Goal: Task Accomplishment & Management: Manage account settings

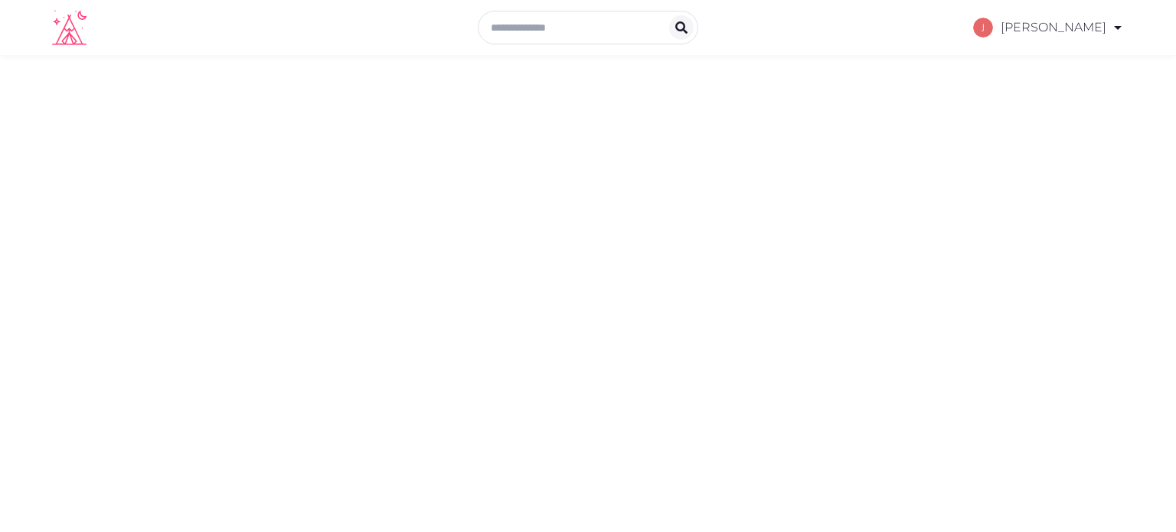
select select "*******"
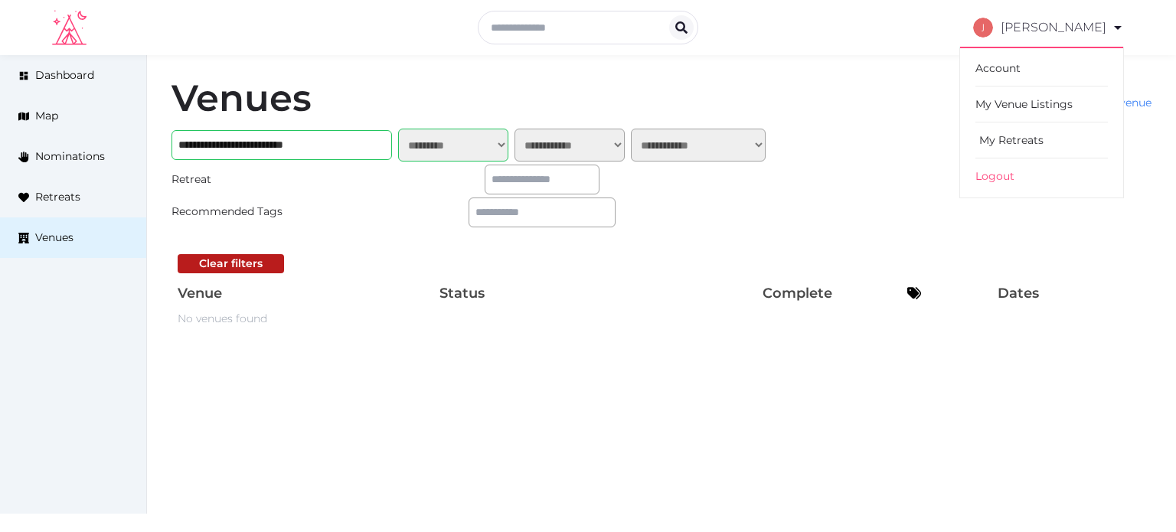
click at [1011, 126] on link "My Retreats" at bounding box center [1041, 140] width 132 height 36
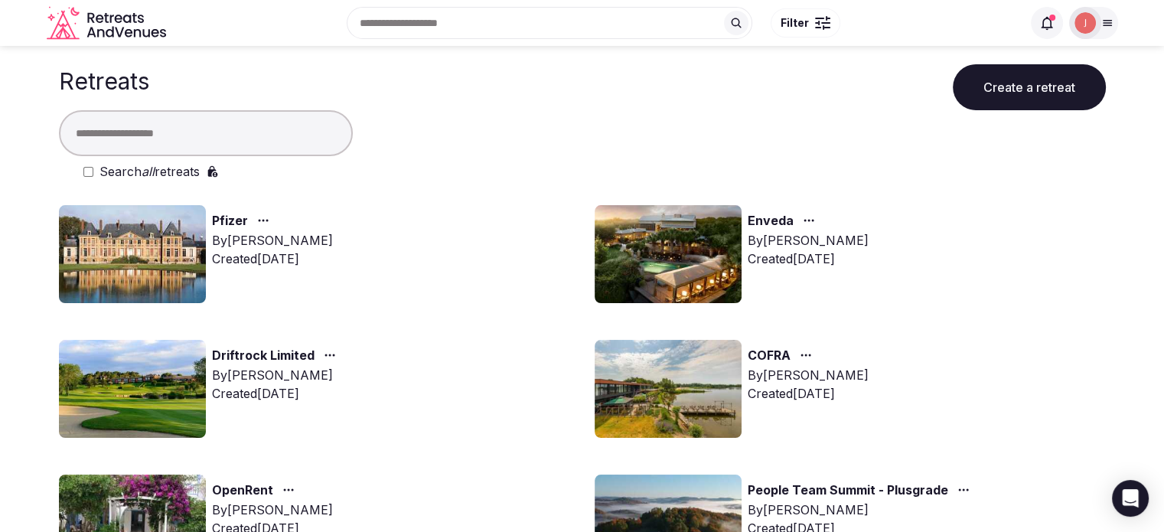
click at [256, 135] on input "text" at bounding box center [206, 133] width 294 height 46
click at [1032, 31] on div at bounding box center [1047, 23] width 32 height 32
click at [1047, 24] on icon at bounding box center [1047, 22] width 15 height 15
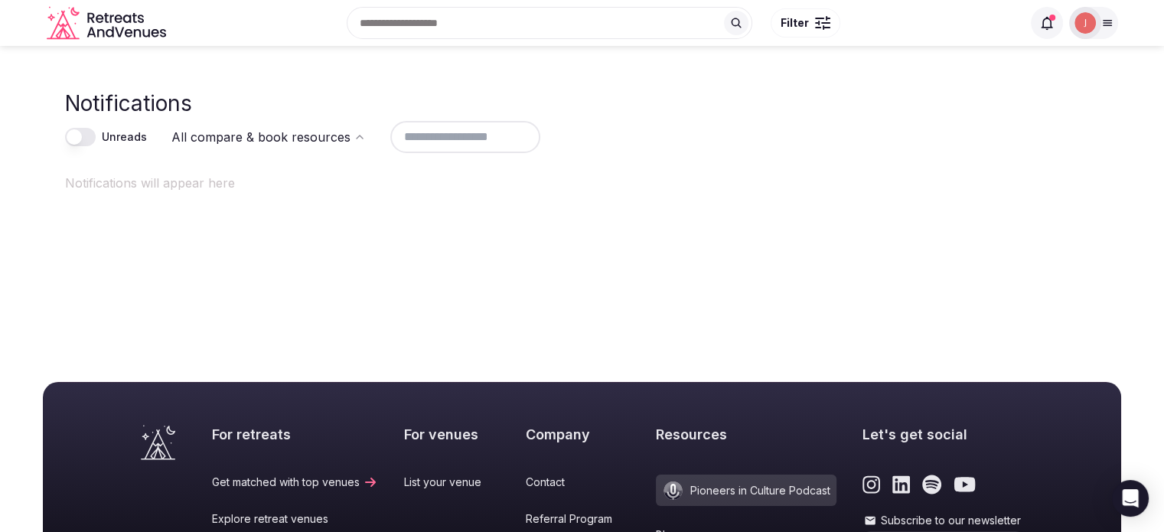
click at [1045, 17] on icon at bounding box center [1047, 22] width 15 height 15
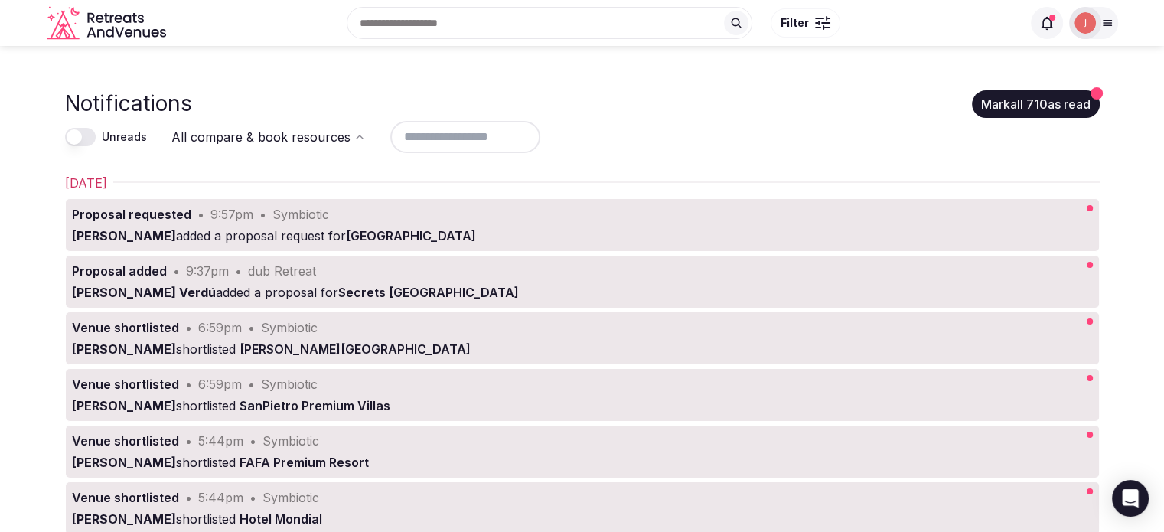
click at [1081, 14] on img at bounding box center [1085, 22] width 21 height 21
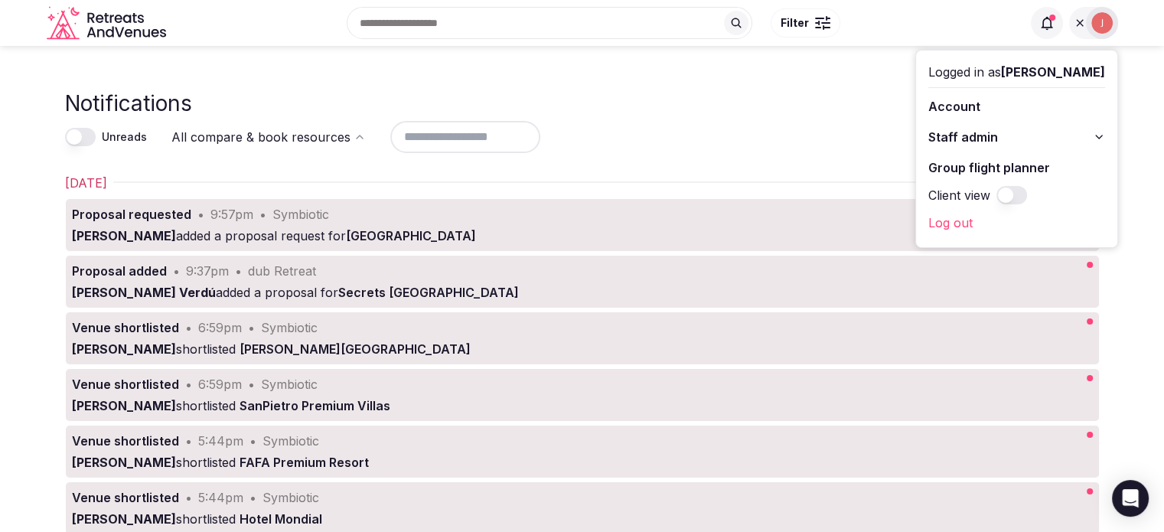
click at [1081, 14] on div at bounding box center [1093, 23] width 49 height 32
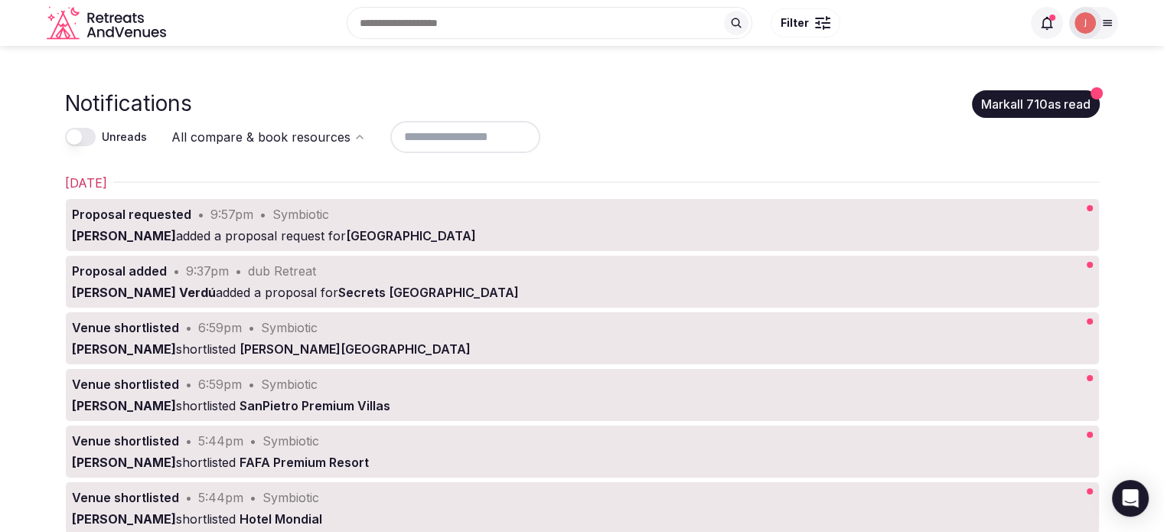
click at [1051, 119] on div "Unreads All compare & book resources" at bounding box center [582, 137] width 1035 height 37
click at [1026, 107] on button "Mark all 710 as read" at bounding box center [1036, 104] width 128 height 28
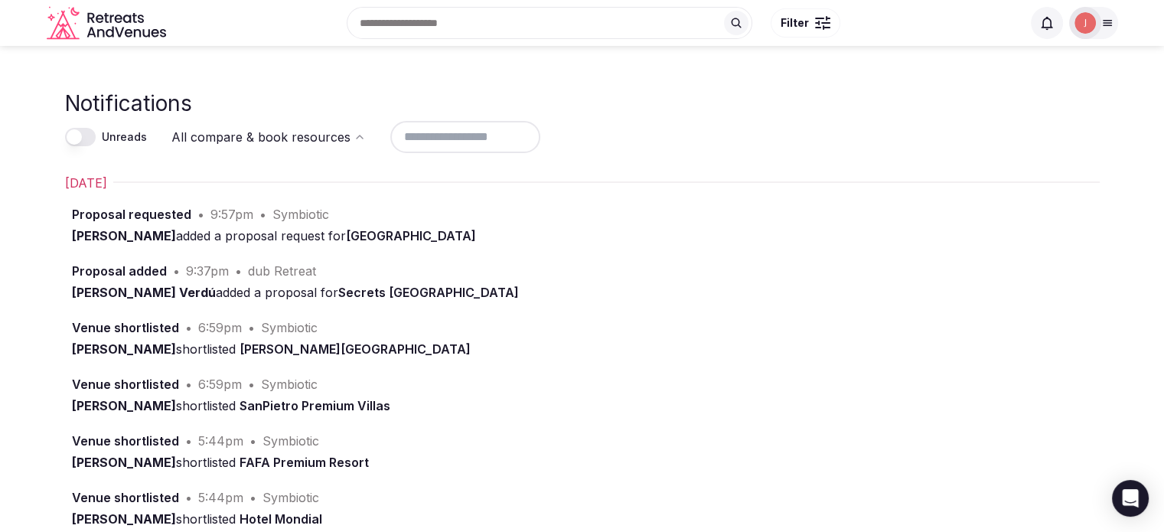
click at [860, 116] on div "Notifications" at bounding box center [582, 104] width 1035 height 30
click at [224, 142] on html "Recent searches Cabo Verde Philippines Albaton, IA 51055 Austin, TX Nashville, …" at bounding box center [582, 266] width 1164 height 532
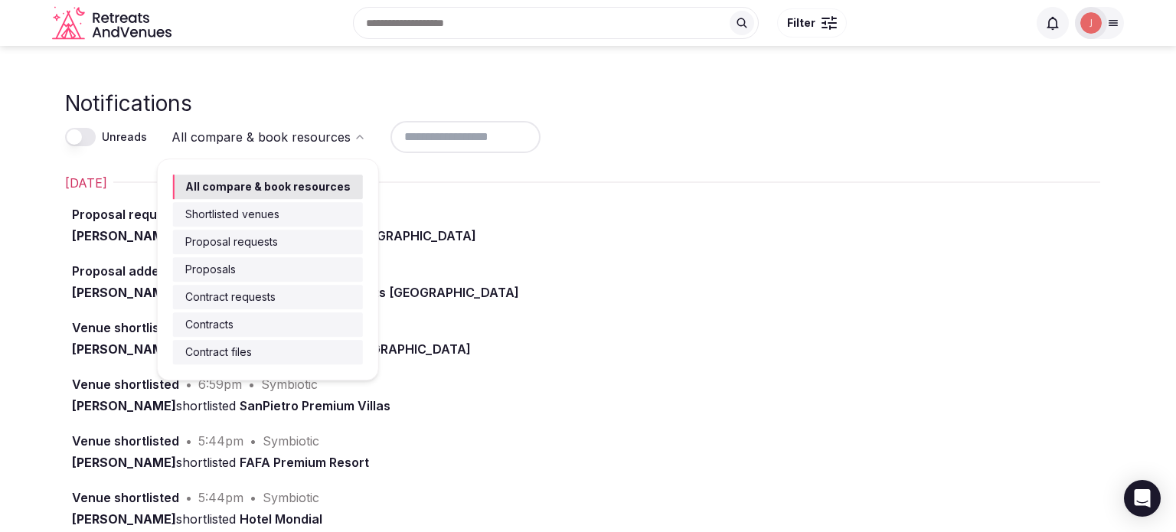
click at [224, 142] on html "Recent searches Cabo Verde Philippines Albaton, IA 51055 Austin, TX Nashville, …" at bounding box center [588, 266] width 1176 height 532
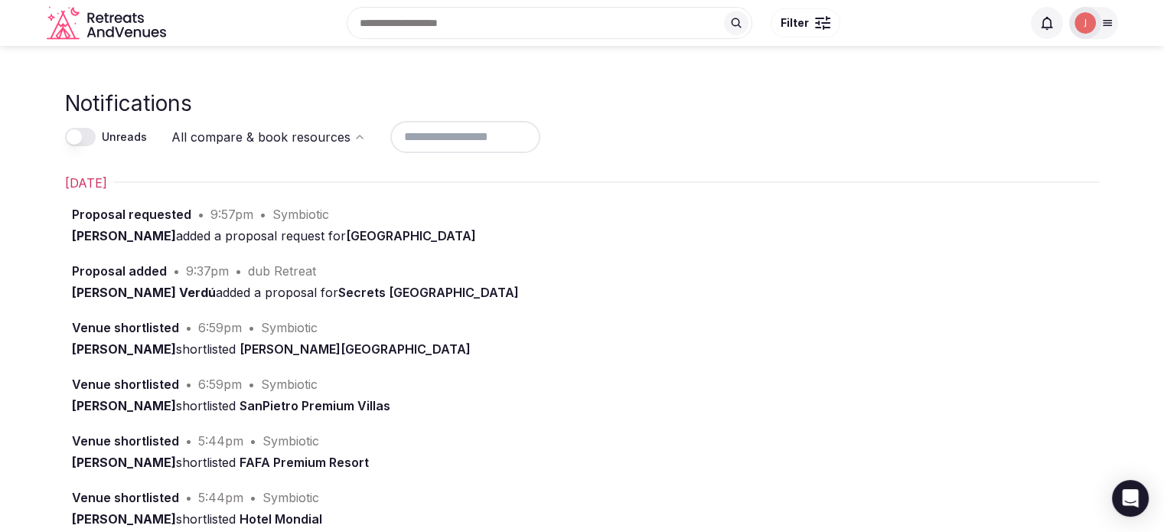
click at [81, 134] on button "Unreads" at bounding box center [80, 137] width 31 height 18
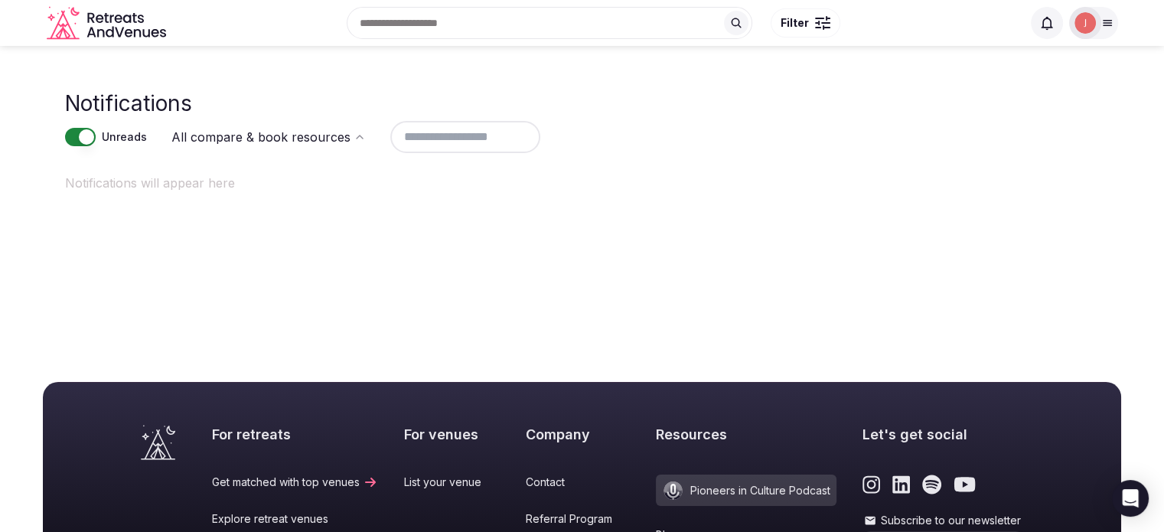
click at [73, 140] on button "Unreads" at bounding box center [80, 137] width 31 height 18
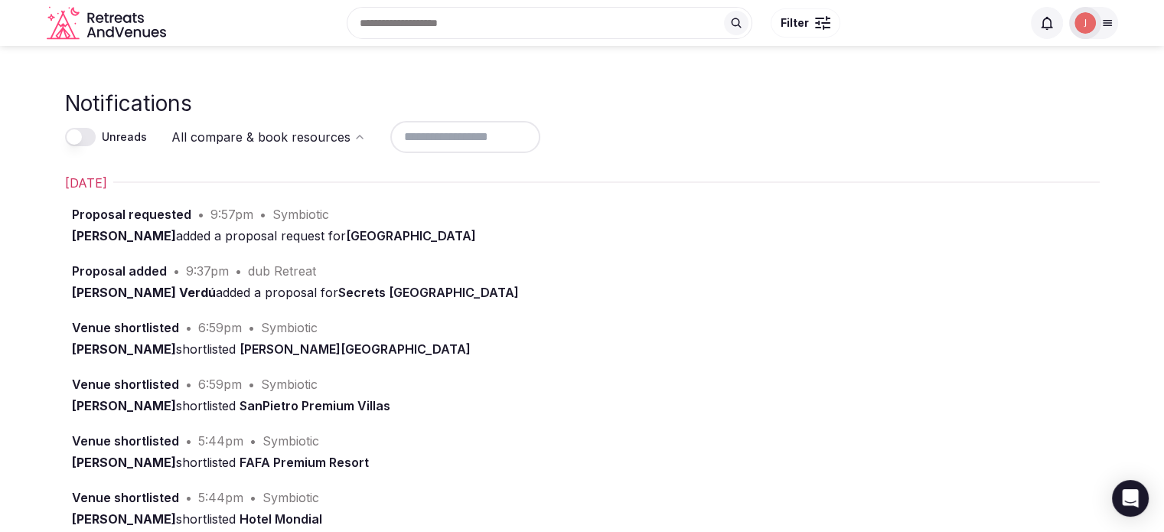
click at [522, 129] on div at bounding box center [465, 137] width 150 height 32
click at [1084, 27] on img at bounding box center [1085, 22] width 21 height 21
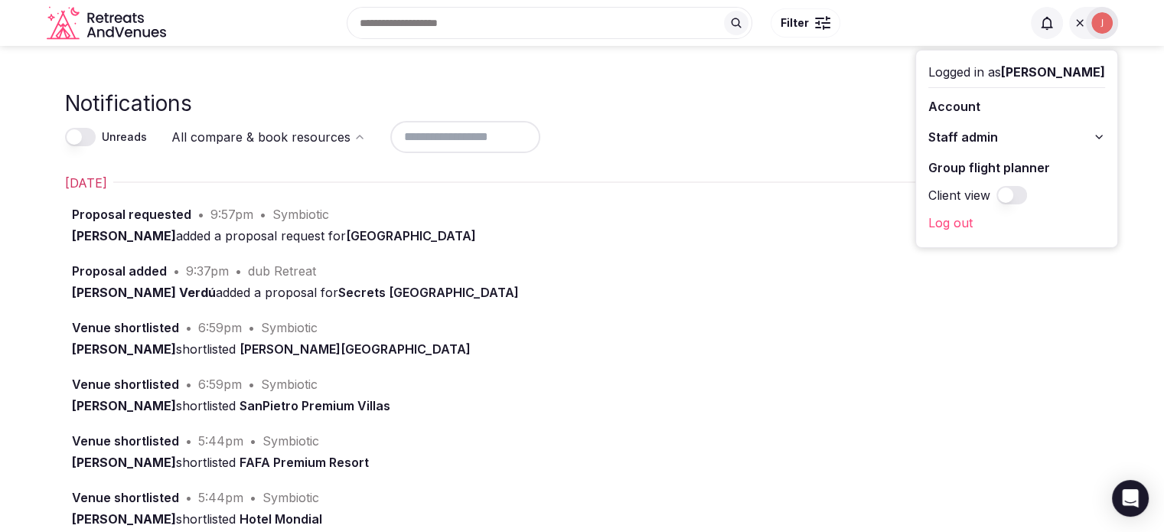
click at [950, 136] on span "Staff admin" at bounding box center [964, 137] width 70 height 18
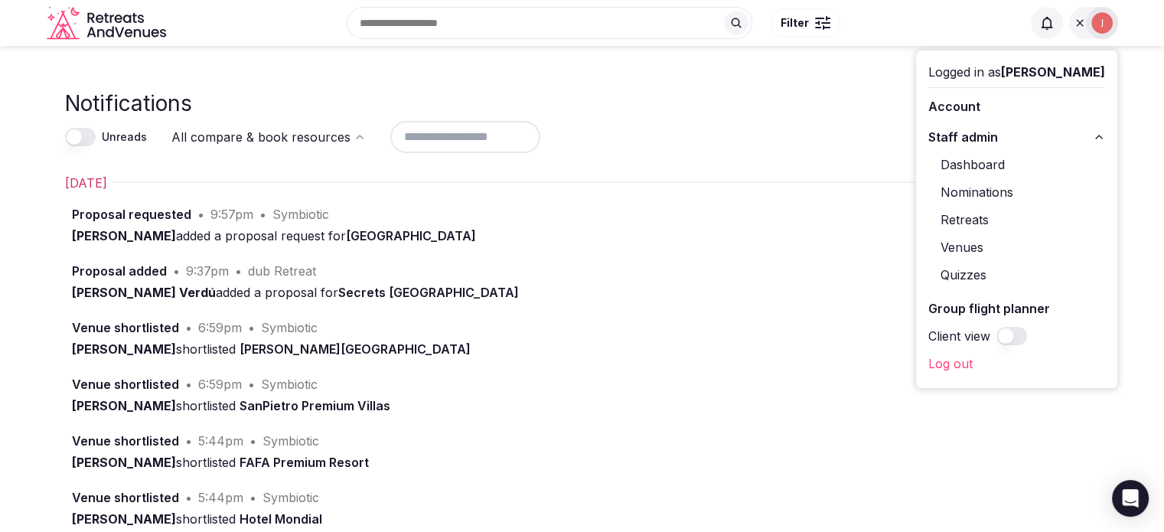
click at [942, 211] on link "Retreats" at bounding box center [1017, 219] width 177 height 24
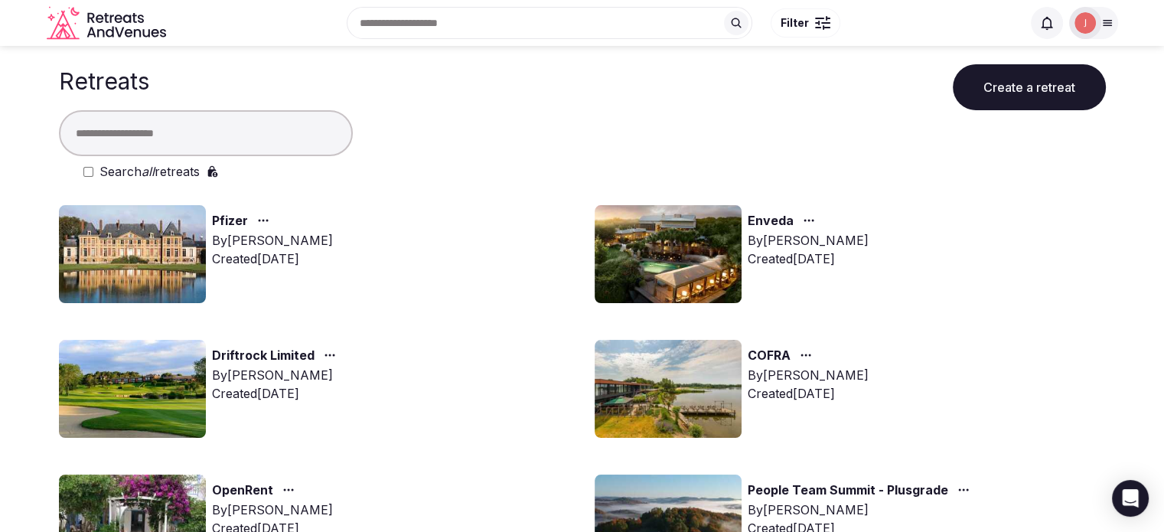
click at [199, 138] on input "text" at bounding box center [206, 133] width 294 height 46
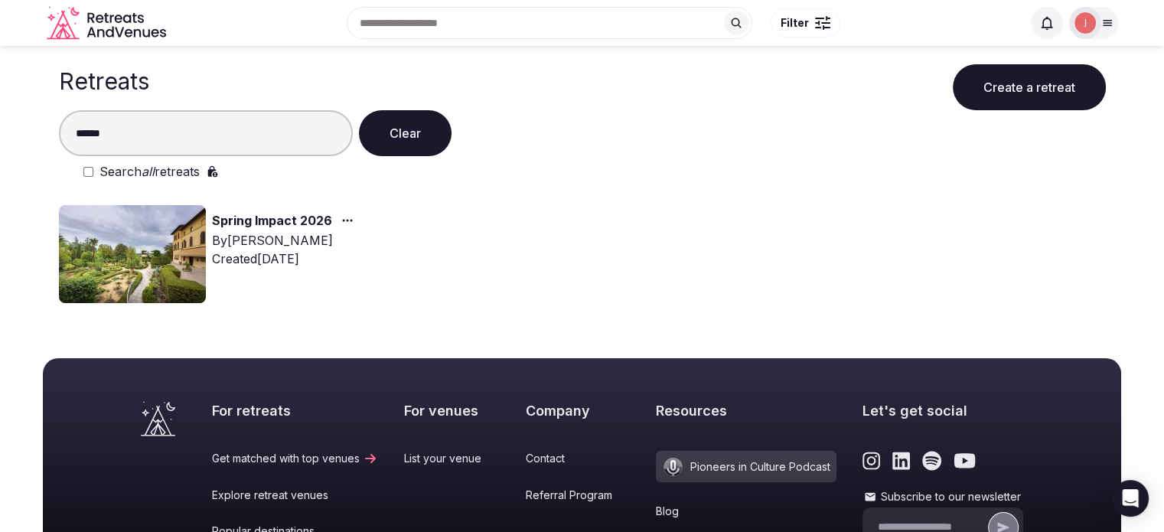
type input "******"
click at [201, 249] on img at bounding box center [132, 254] width 147 height 98
click at [188, 247] on img at bounding box center [132, 254] width 147 height 98
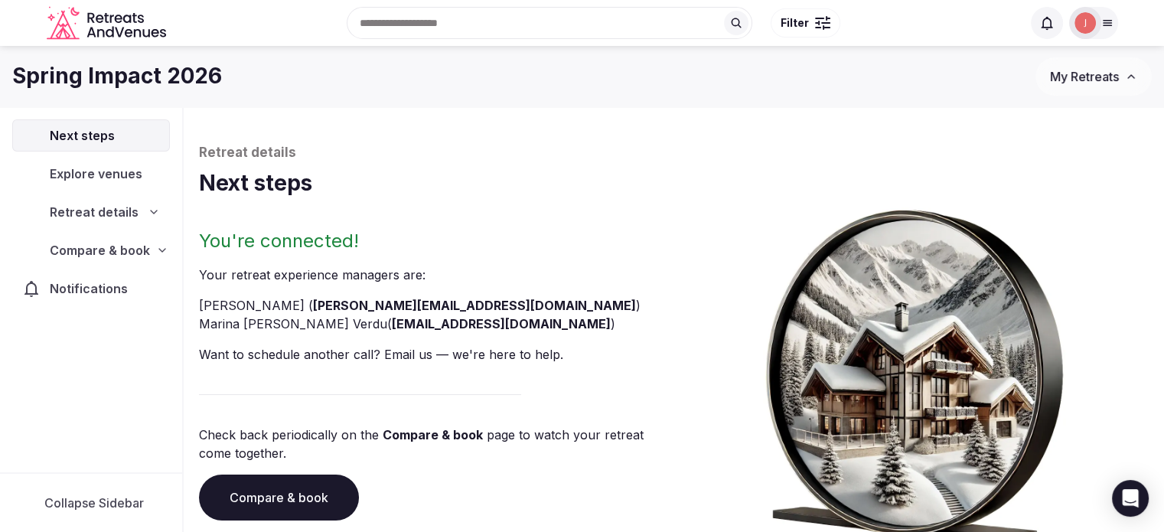
click at [118, 244] on span "Compare & book" at bounding box center [100, 250] width 100 height 18
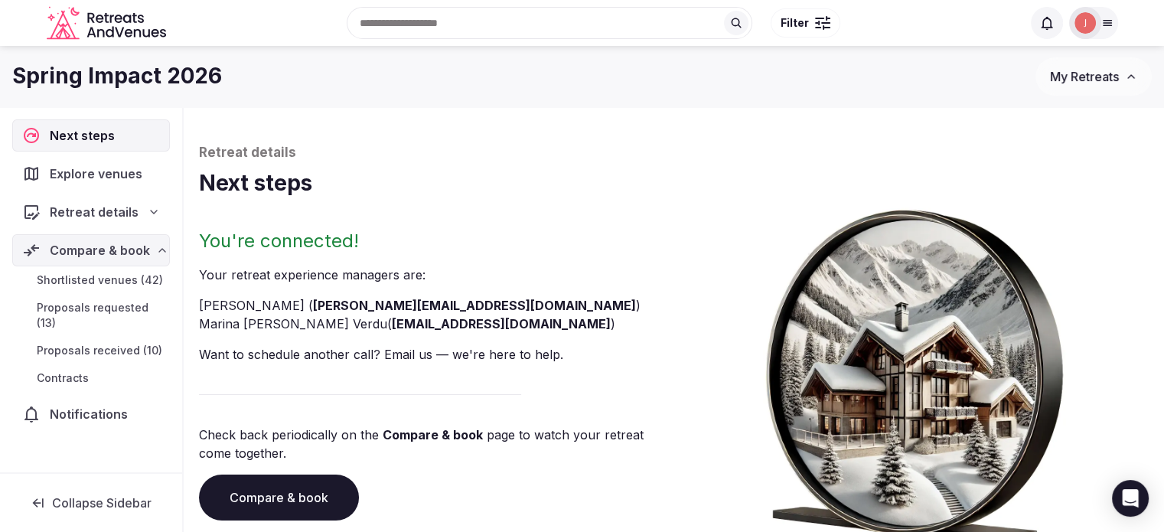
click at [101, 343] on span "Proposals received (10)" at bounding box center [100, 350] width 126 height 15
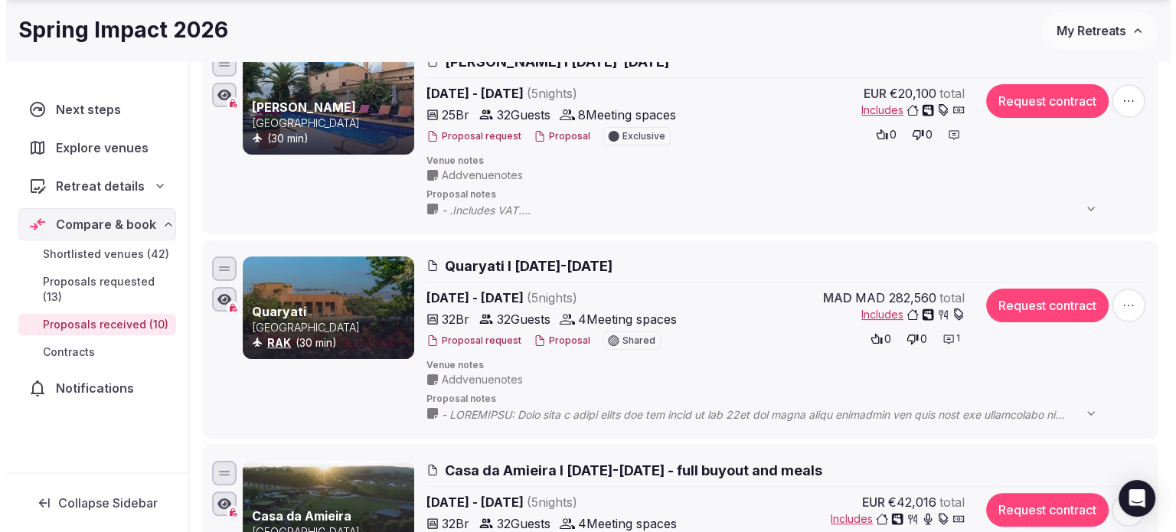
scroll to position [306, 0]
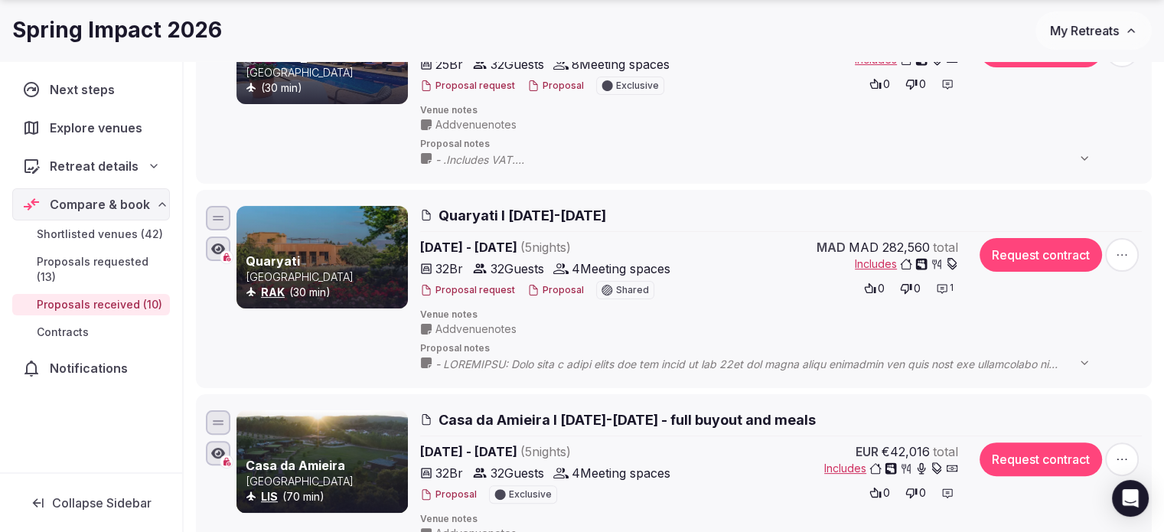
click at [1062, 253] on button "Request contract" at bounding box center [1041, 255] width 122 height 34
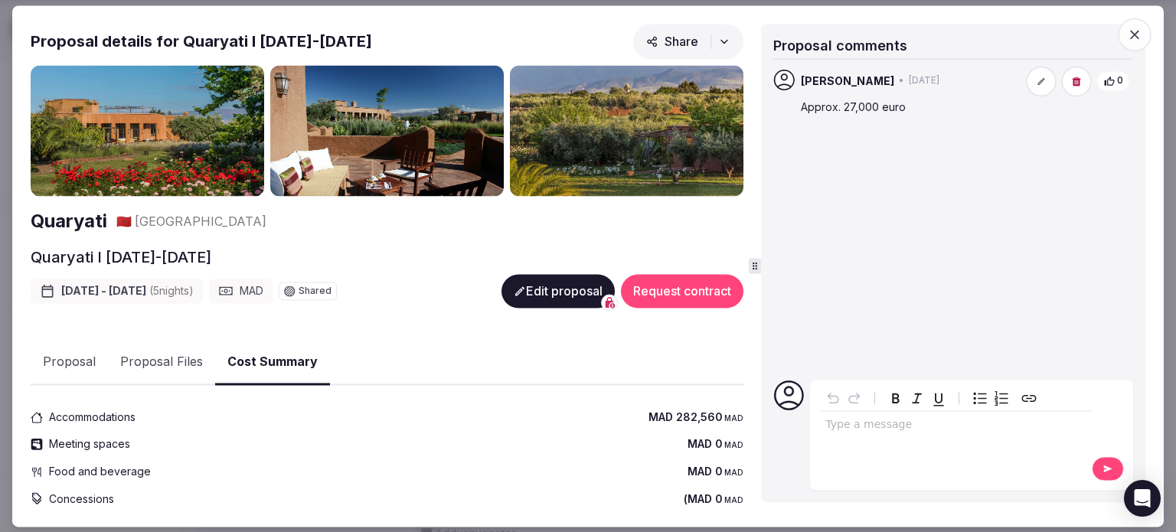
click at [677, 284] on button "Request contract" at bounding box center [682, 291] width 122 height 34
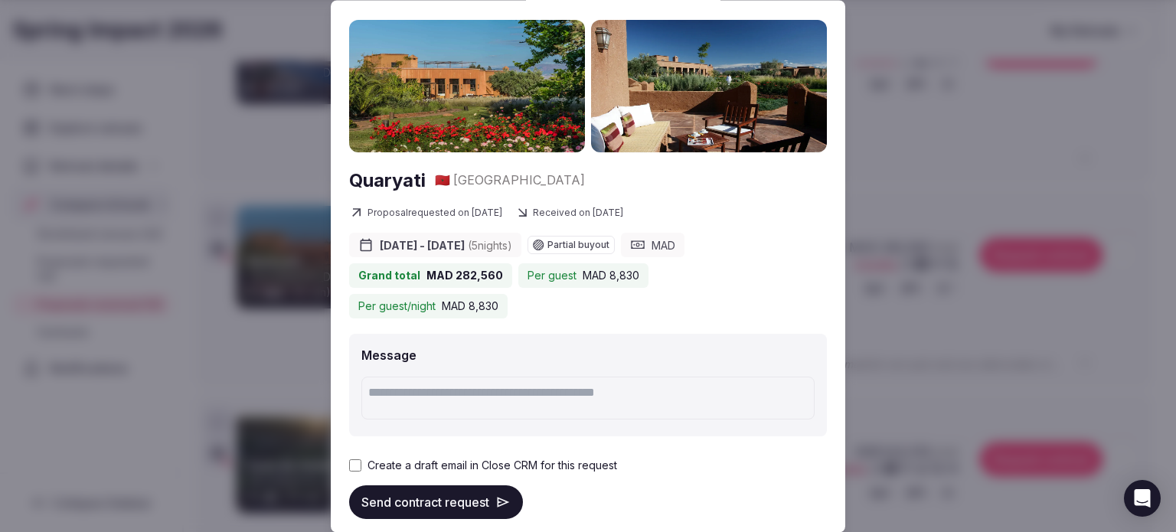
scroll to position [136, 0]
click at [348, 463] on div "Proposal Proposal Proposal details for Quaryati I 25-30 Jan 2026 Share Quaryati…" at bounding box center [588, 266] width 514 height 532
click at [367, 492] on button "Send contract request" at bounding box center [436, 502] width 174 height 34
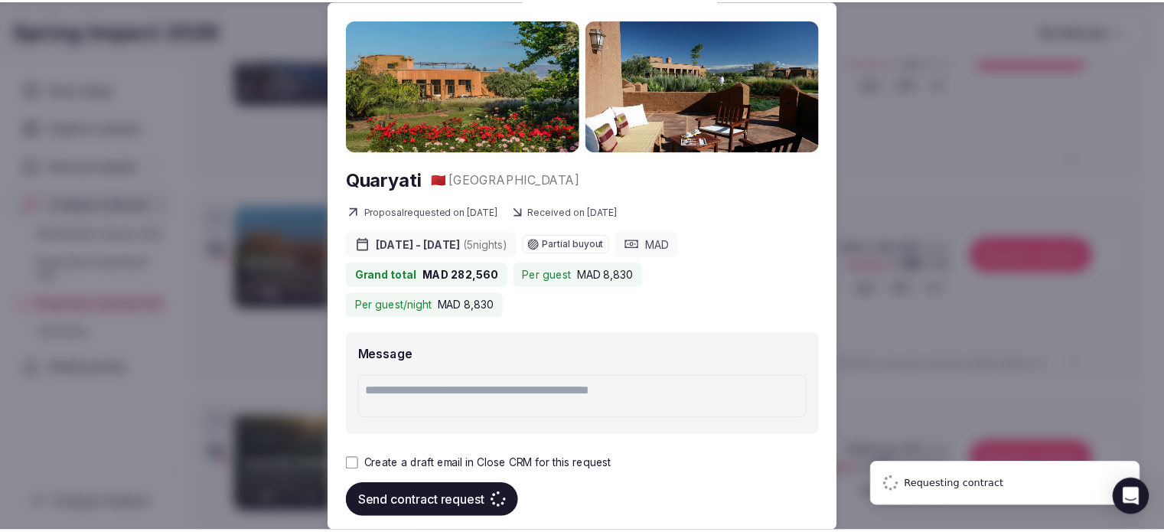
scroll to position [92, 0]
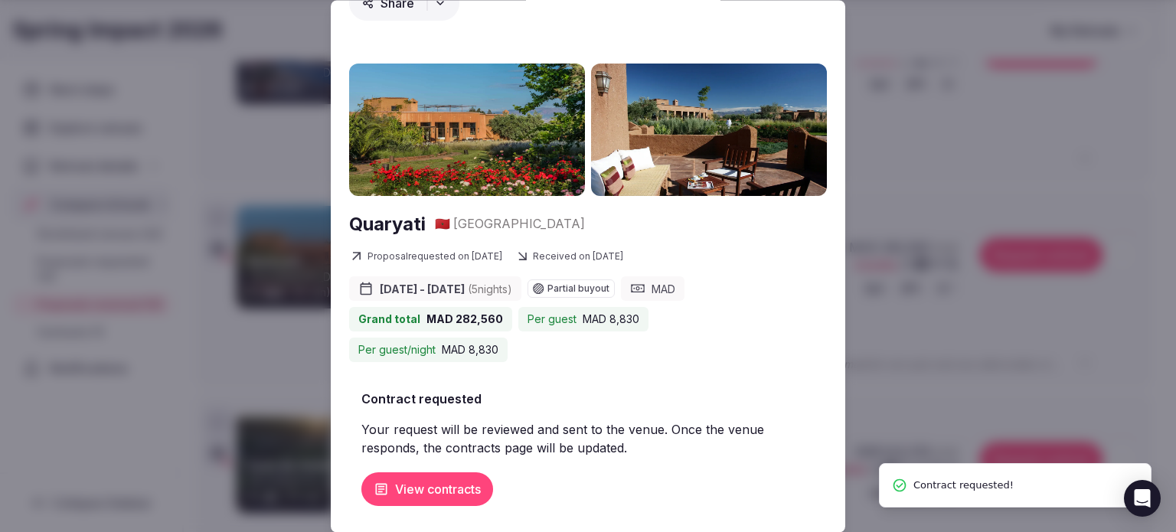
click at [930, 193] on li "Quaryati Morocco RAK (30 min) Quaryati I 25-30 Jan 2026 Jan 25th - 30th, 2026 (…" at bounding box center [674, 289] width 956 height 198
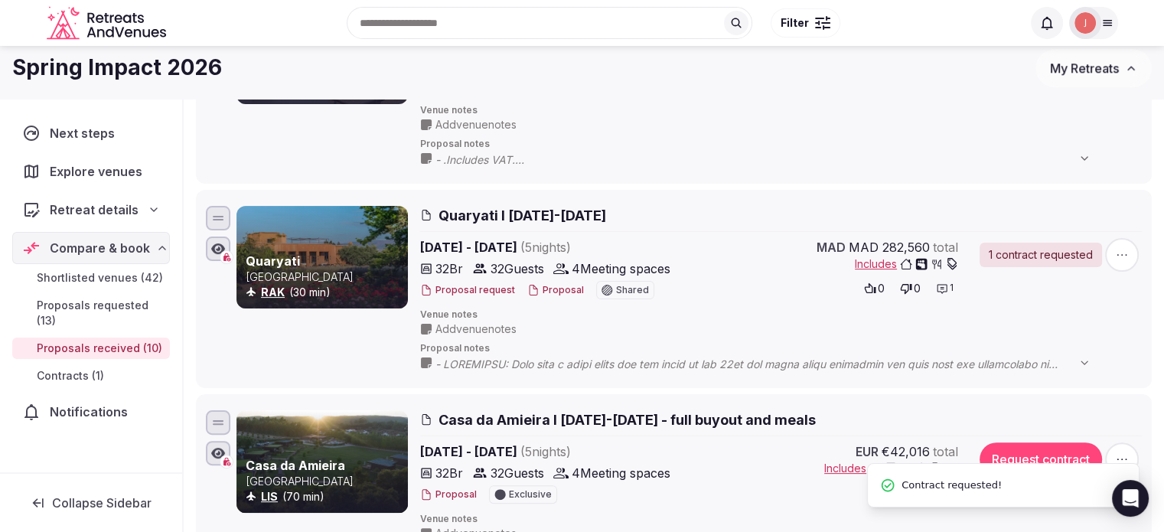
scroll to position [0, 0]
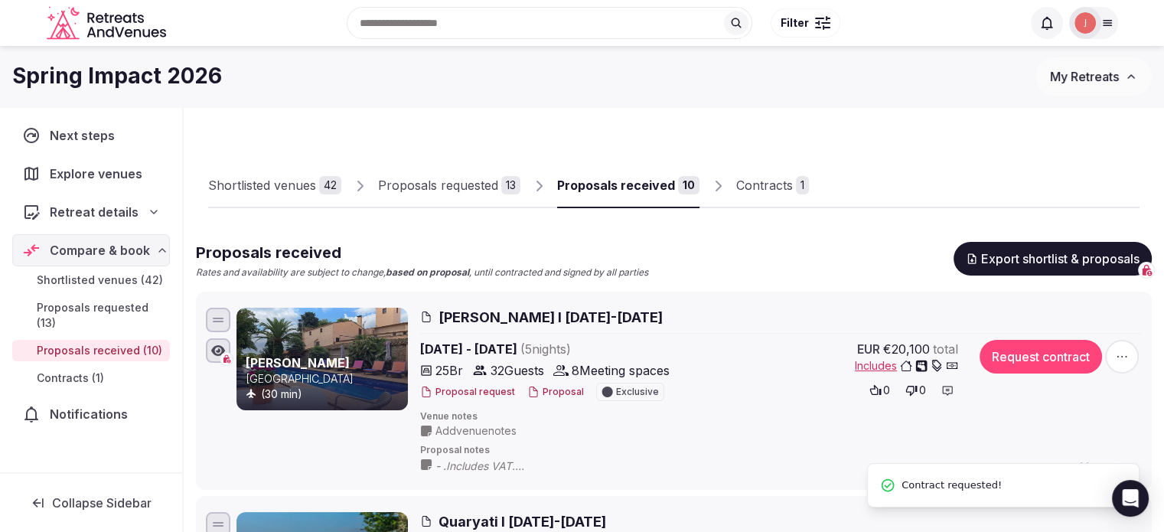
click at [747, 178] on div "Contracts" at bounding box center [764, 185] width 57 height 18
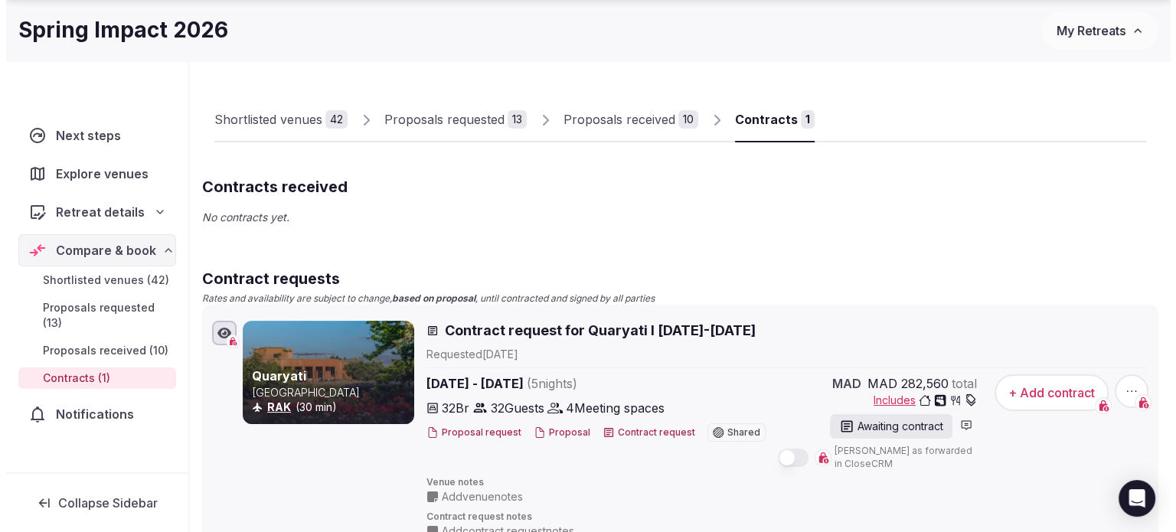
scroll to position [153, 0]
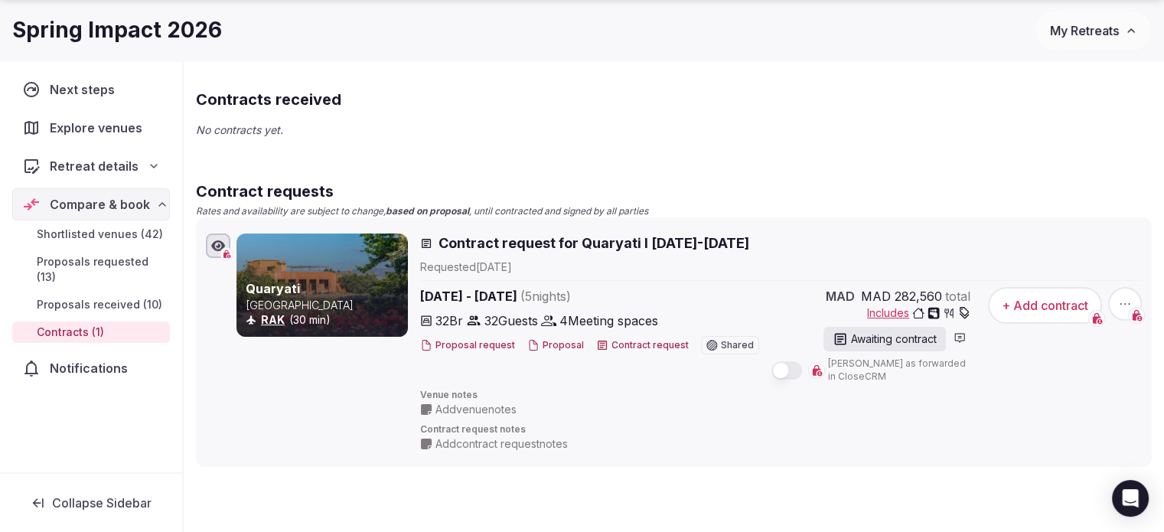
click at [533, 342] on icon at bounding box center [533, 345] width 12 height 12
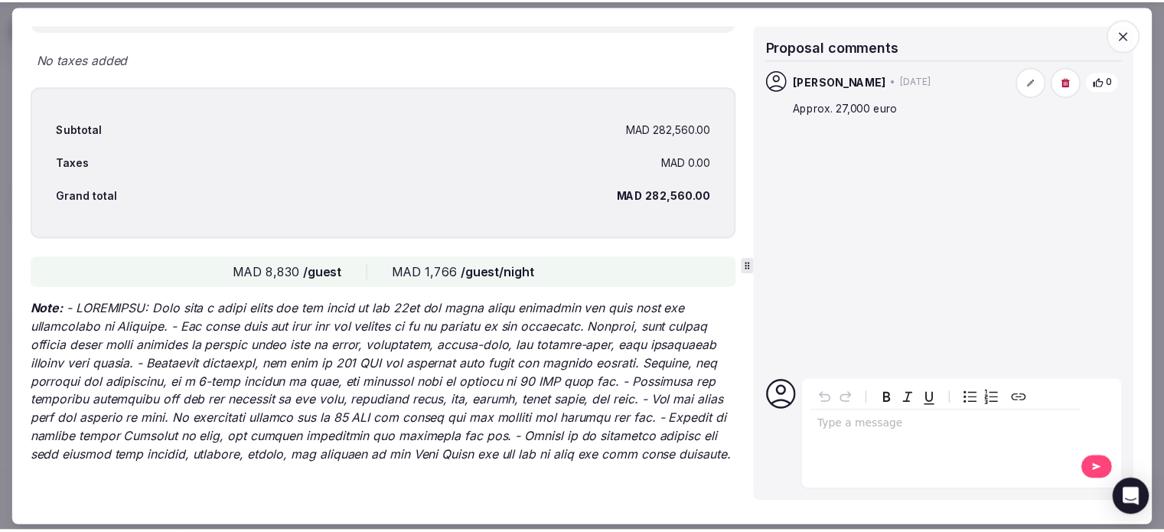
scroll to position [3022, 0]
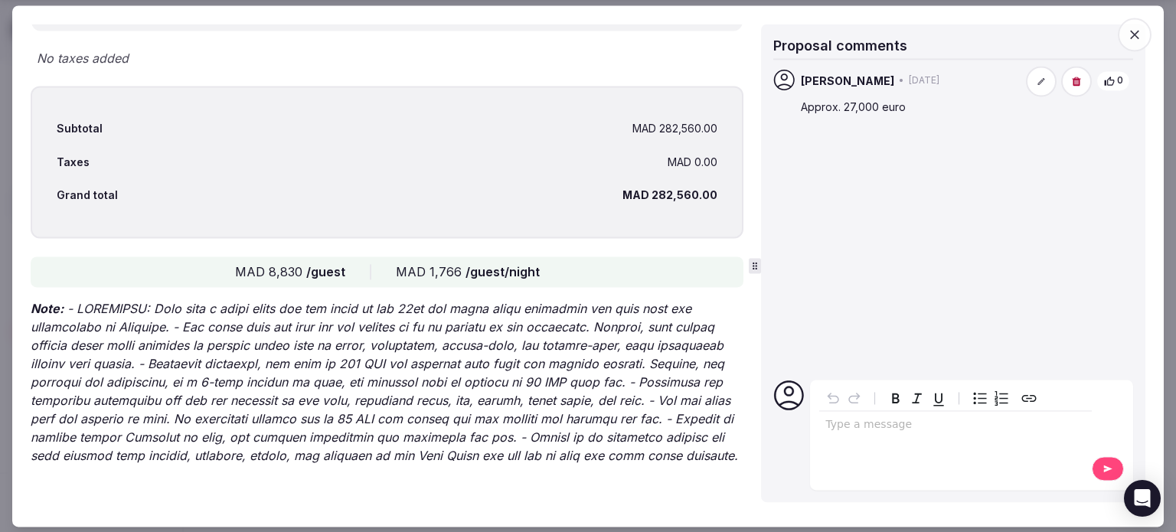
click at [1134, 39] on icon "button" at bounding box center [1134, 34] width 15 height 15
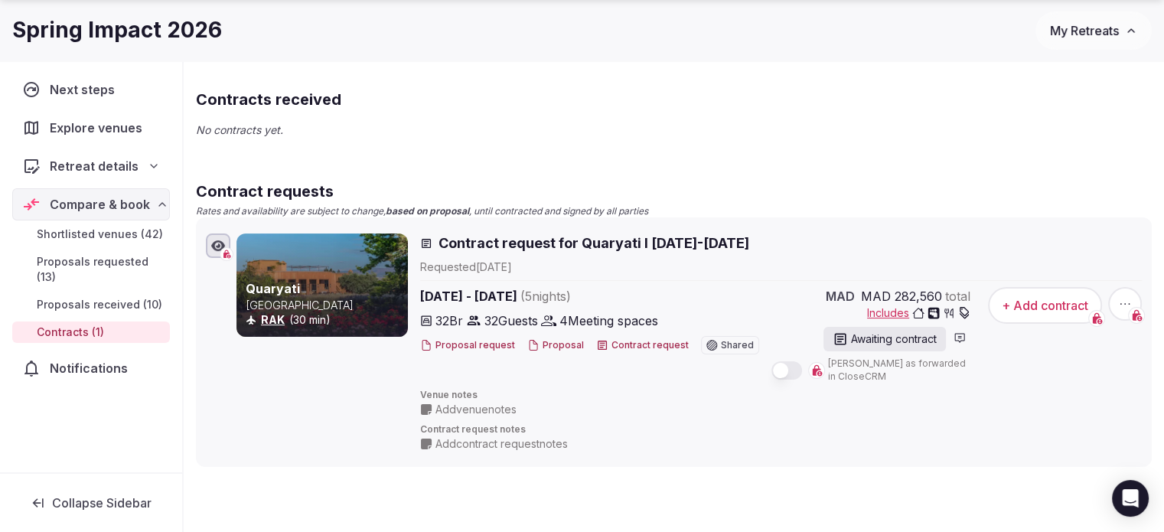
click at [262, 282] on link "Quaryati" at bounding box center [273, 288] width 54 height 15
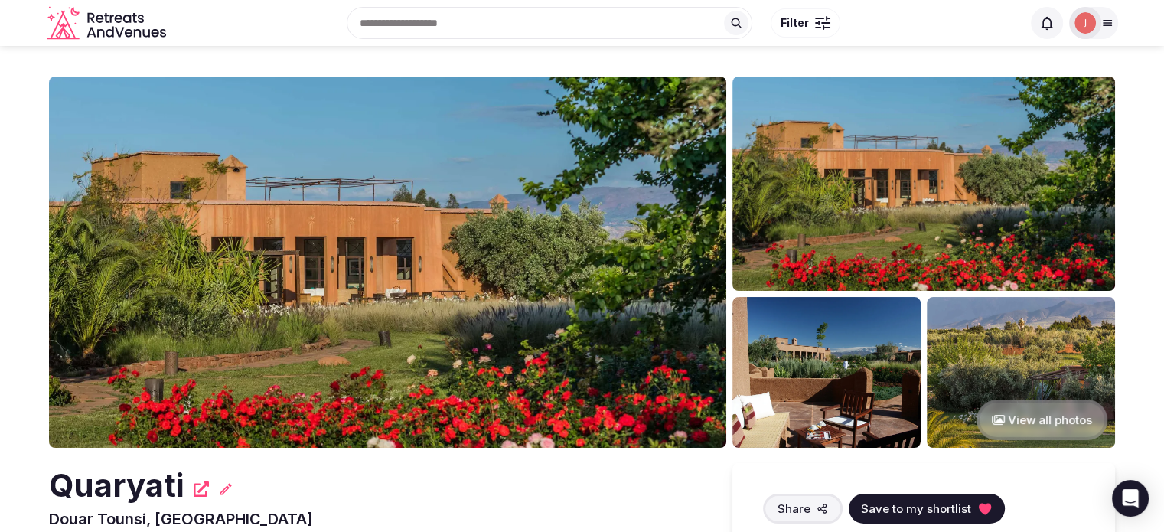
click at [160, 472] on h2 "Quaryati" at bounding box center [117, 485] width 136 height 45
copy div "Quaryati"
click at [423, 256] on img at bounding box center [388, 262] width 678 height 371
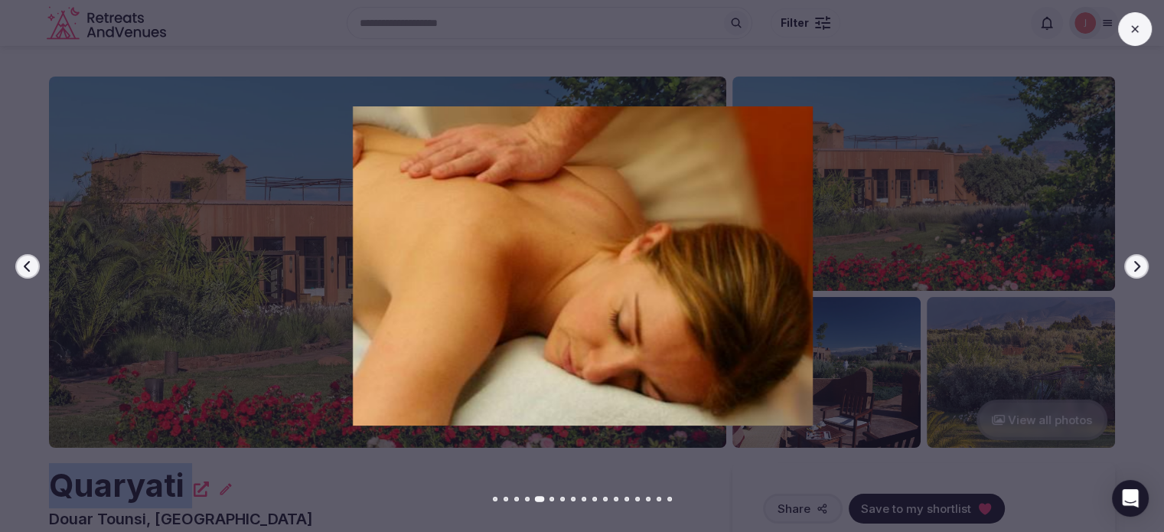
click at [928, 253] on img at bounding box center [582, 265] width 815 height 319
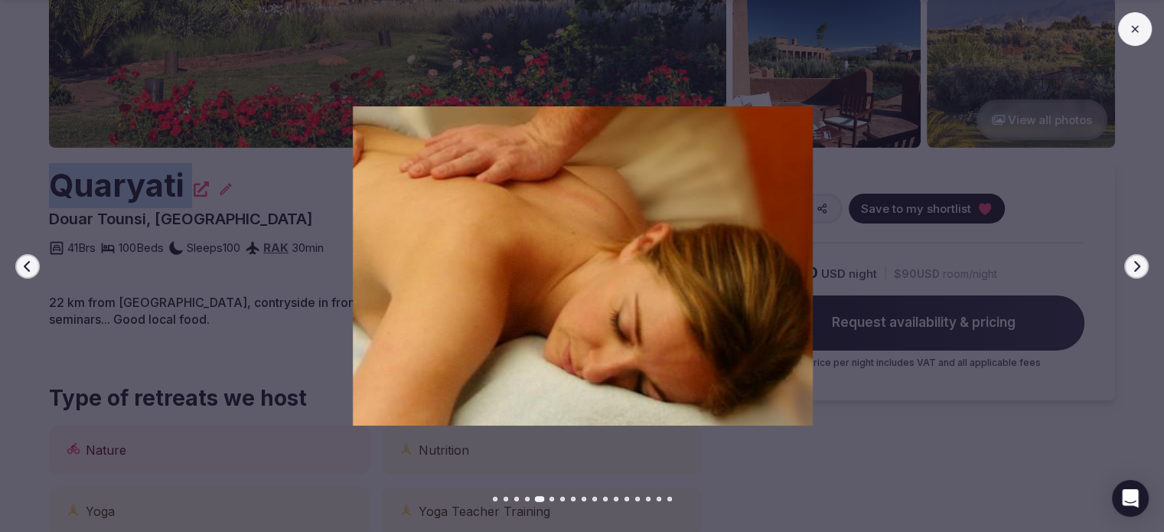
scroll to position [383, 0]
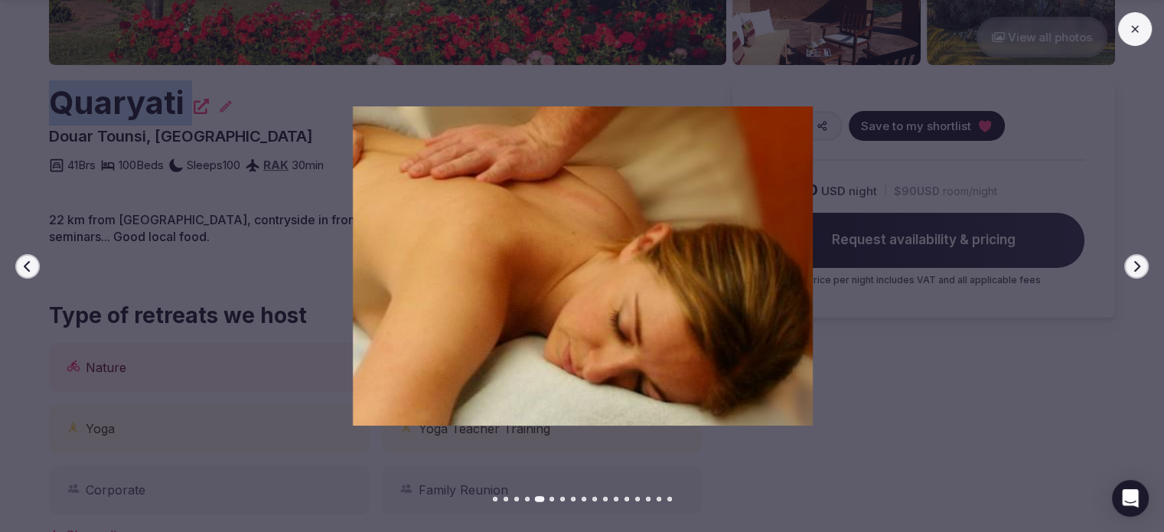
click at [1136, 38] on button at bounding box center [1135, 29] width 34 height 34
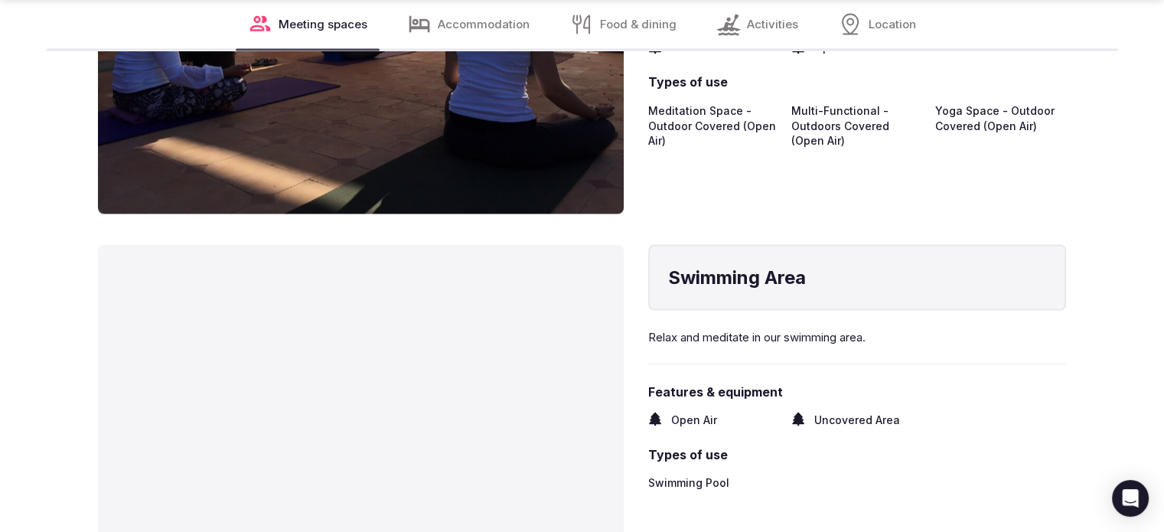
scroll to position [2833, 0]
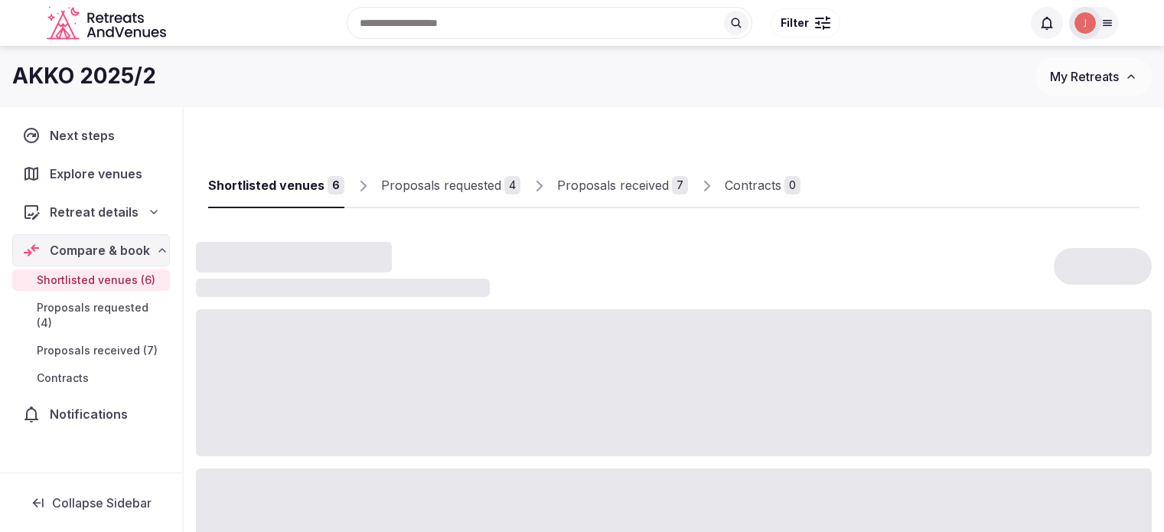
click at [602, 187] on div "Proposals received" at bounding box center [613, 185] width 112 height 18
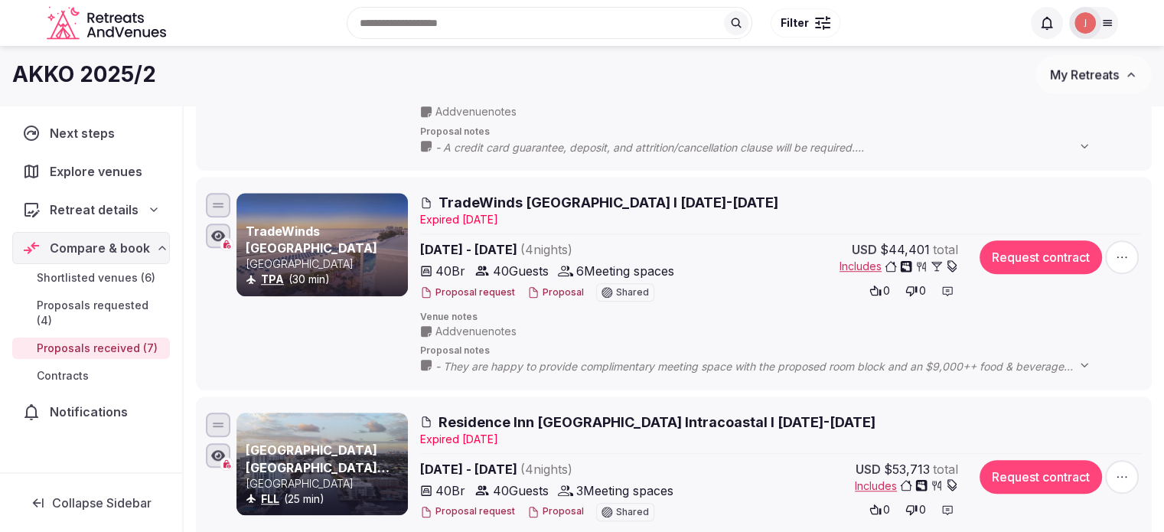
scroll to position [1148, 0]
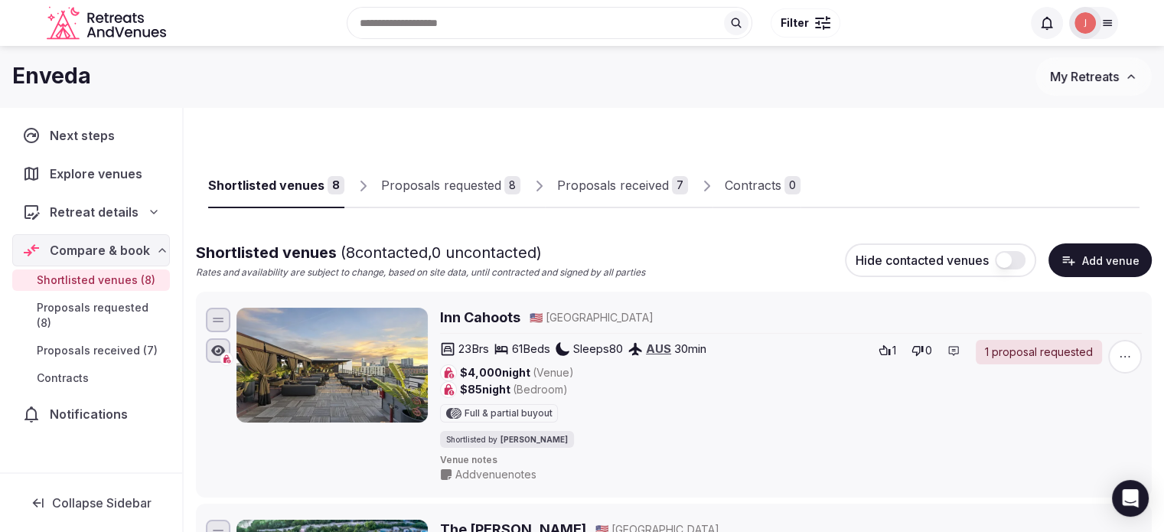
click at [616, 198] on link "Proposals received 7" at bounding box center [622, 186] width 131 height 44
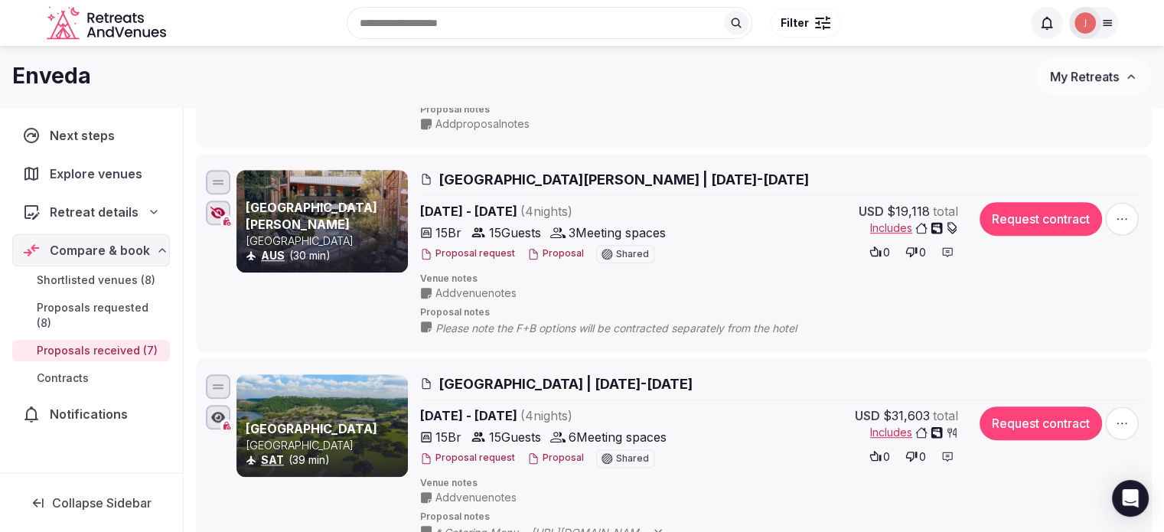
scroll to position [919, 0]
